Goal: Task Accomplishment & Management: Complete application form

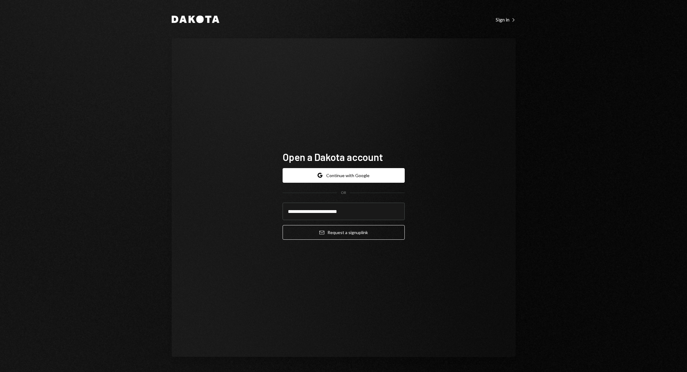
type input "**********"
click at [428, 302] on div "**********" at bounding box center [344, 197] width 344 height 319
click at [367, 231] on button "Email Request a sign up link" at bounding box center [344, 232] width 122 height 15
